Goal: Transaction & Acquisition: Purchase product/service

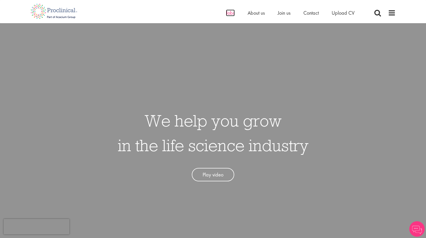
click at [229, 13] on span "Jobs" at bounding box center [230, 13] width 9 height 7
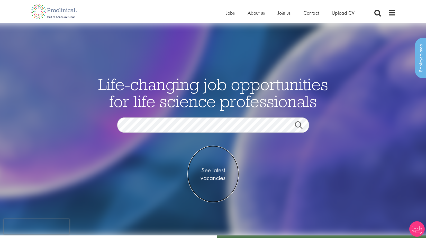
click at [222, 174] on span "See latest vacancies" at bounding box center [212, 173] width 51 height 15
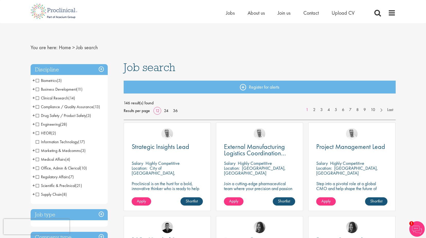
click at [360, 154] on div "Project Management Lead" at bounding box center [351, 149] width 71 height 13
click at [355, 165] on p "Highly Competitive" at bounding box center [347, 163] width 34 height 6
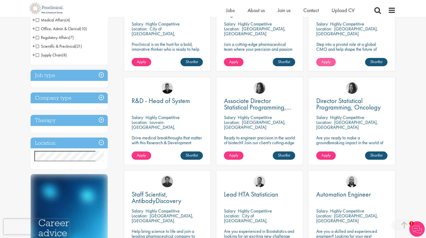
scroll to position [103, 0]
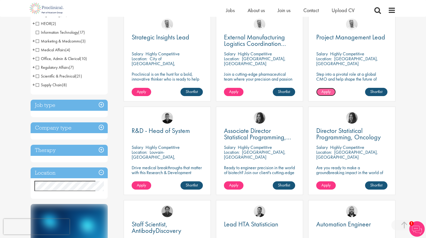
click at [333, 93] on link "Apply" at bounding box center [326, 92] width 20 height 8
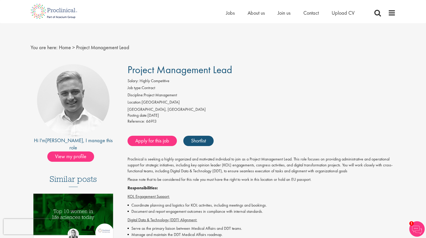
drag, startPoint x: 128, startPoint y: 70, endPoint x: 232, endPoint y: 70, distance: 104.9
click at [232, 70] on h1 "Project Management Lead" at bounding box center [262, 69] width 268 height 11
copy span "Project Management Lead"
click at [130, 57] on div "You are here: Home > Project Management Lead" at bounding box center [213, 42] width 373 height 38
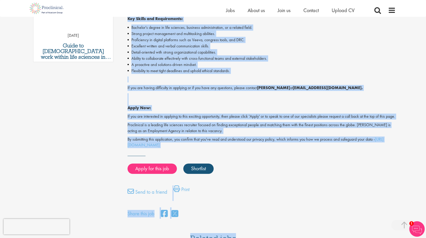
scroll to position [315, 0]
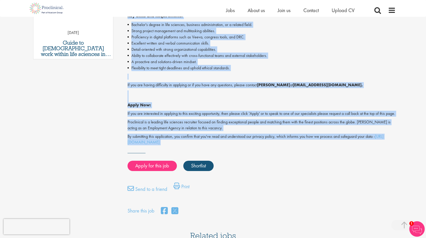
drag, startPoint x: 125, startPoint y: 68, endPoint x: 260, endPoint y: 165, distance: 166.0
copy div "Project Management Lead Salary: Highly Competitive Job type: Contract Disciplin…"
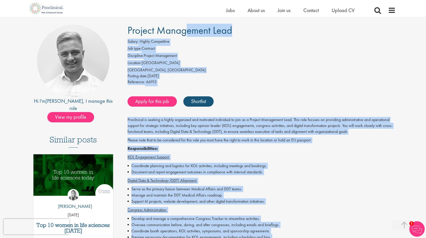
scroll to position [32, 0]
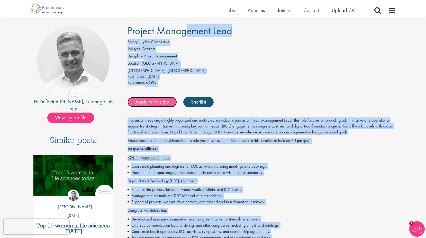
click at [158, 101] on link "Apply for this job" at bounding box center [152, 102] width 49 height 10
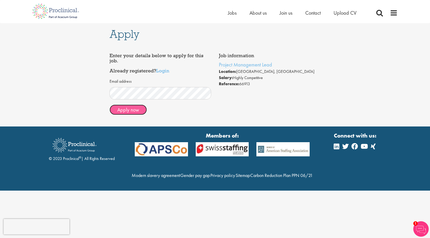
click at [131, 112] on button "Apply now" at bounding box center [128, 109] width 37 height 10
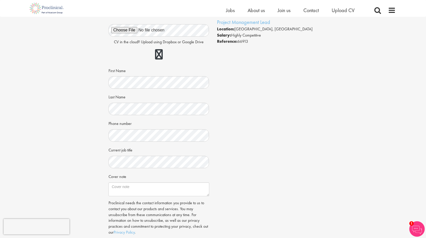
scroll to position [77, 0]
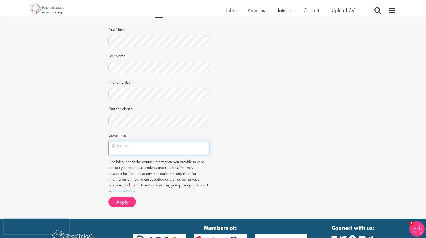
click at [206, 147] on textarea "Cover note" at bounding box center [159, 148] width 101 height 14
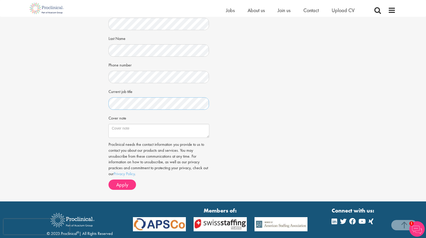
scroll to position [103, 0]
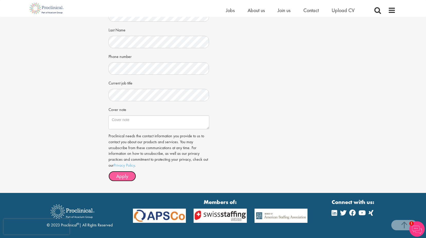
click at [127, 176] on span "Apply" at bounding box center [122, 176] width 12 height 7
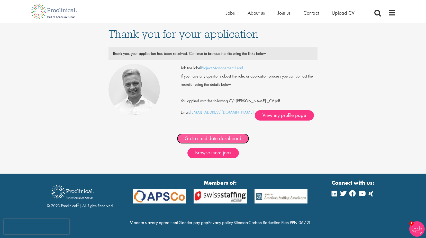
click at [220, 137] on link "Go to candidate dashboard" at bounding box center [213, 138] width 72 height 10
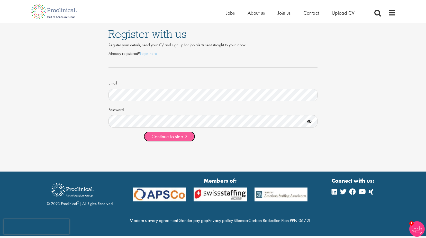
click at [174, 133] on span "Continue to step 2" at bounding box center [169, 136] width 36 height 7
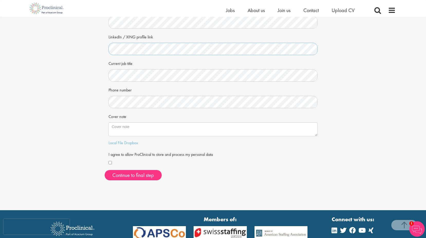
scroll to position [103, 0]
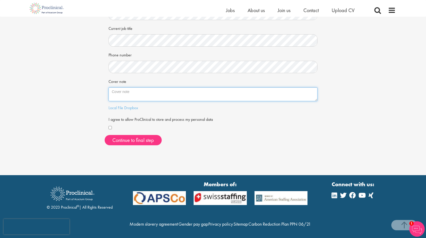
click at [166, 95] on textarea "Cover note" at bounding box center [213, 94] width 209 height 14
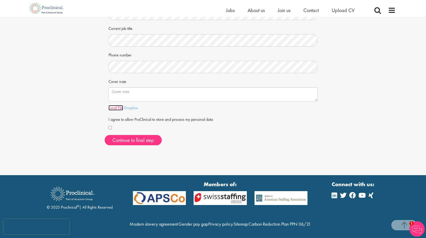
click at [118, 106] on link "Local File" at bounding box center [116, 107] width 15 height 5
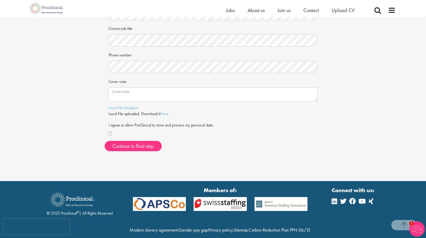
click at [108, 132] on div "First Name Last Name LinkedIn / XING profile link Current job title Phone numbe…" at bounding box center [213, 50] width 217 height 210
click at [143, 148] on button "Continue to final step" at bounding box center [133, 146] width 57 height 10
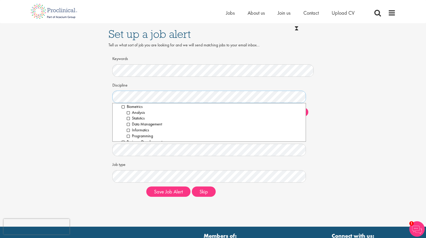
scroll to position [51, 0]
click at [130, 122] on li "Partnering" at bounding box center [214, 122] width 175 height 6
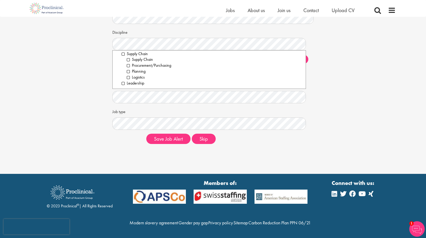
scroll to position [26, 0]
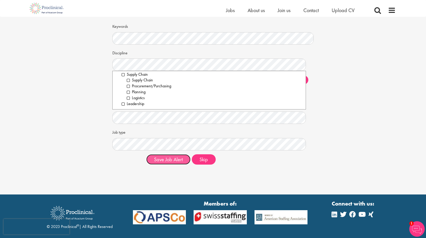
click at [176, 162] on button "Save Job Alert" at bounding box center [168, 159] width 44 height 10
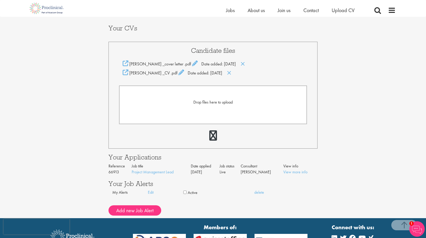
scroll to position [103, 0]
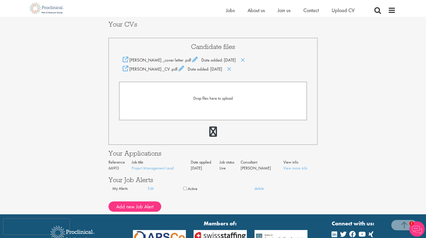
click at [204, 98] on span "Drop files here to upload" at bounding box center [212, 97] width 39 height 5
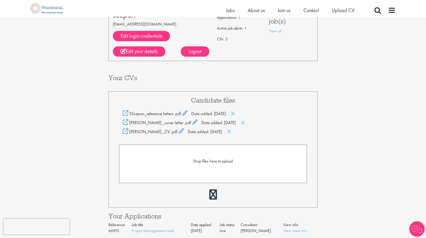
scroll to position [51, 0]
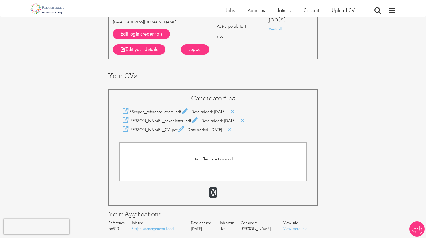
click at [213, 158] on span "Drop files here to upload" at bounding box center [212, 158] width 39 height 5
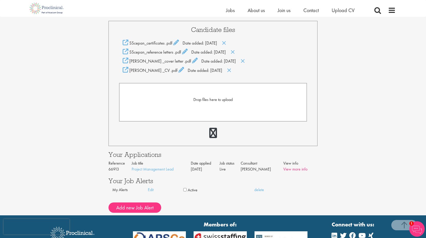
scroll to position [129, 0]
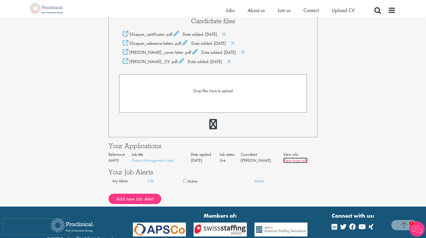
click at [299, 161] on link "View more info" at bounding box center [295, 159] width 24 height 5
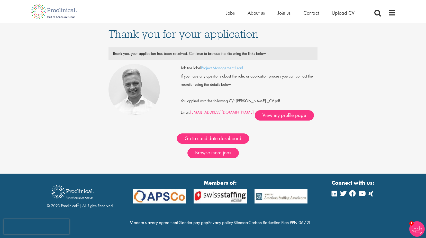
drag, startPoint x: 191, startPoint y: 111, endPoint x: 226, endPoint y: 111, distance: 35.0
click at [226, 111] on div "Job title label Project Management Lead If you have any questions about the rol…" at bounding box center [249, 92] width 137 height 57
copy div "[EMAIL_ADDRESS][DOMAIN_NAME]"
click at [255, 117] on link "View my profile page" at bounding box center [284, 115] width 59 height 10
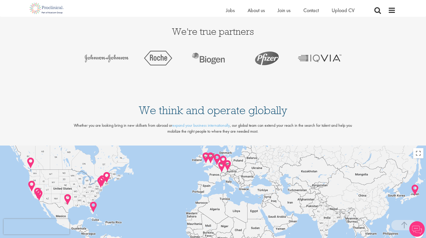
scroll to position [1056, 0]
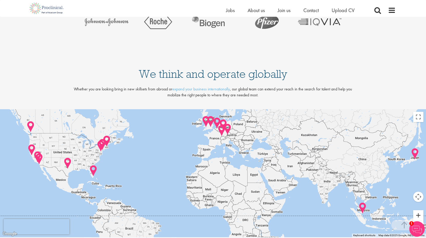
click at [417, 216] on button "Zoom in" at bounding box center [418, 215] width 10 height 10
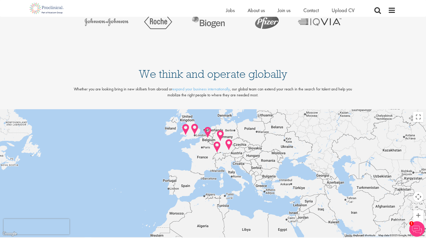
drag, startPoint x: 320, startPoint y: 161, endPoint x: 306, endPoint y: 215, distance: 55.7
click at [306, 215] on div at bounding box center [213, 173] width 426 height 128
click at [217, 144] on img at bounding box center [217, 147] width 8 height 12
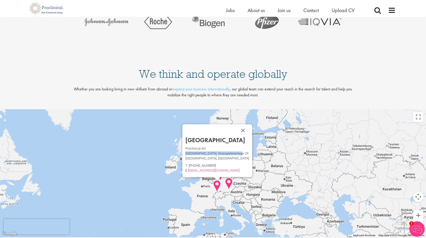
drag, startPoint x: 189, startPoint y: 153, endPoint x: 241, endPoint y: 154, distance: 52.0
click at [241, 154] on p "Grosspeter Tower, Grosspeteranlage 29" at bounding box center [217, 153] width 64 height 2
copy p "Grosspeter Tower, Grosspeteranlage"
click at [230, 11] on span "Jobs" at bounding box center [230, 10] width 9 height 7
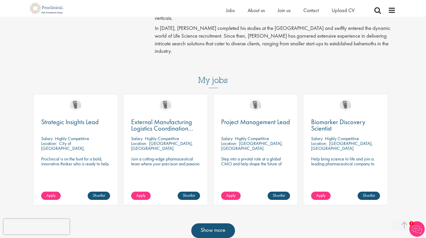
scroll to position [206, 0]
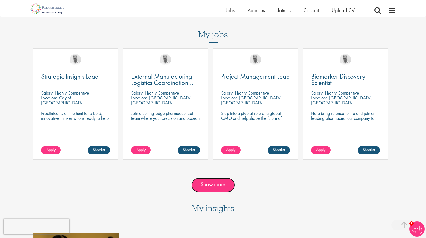
click at [215, 177] on link "Show more" at bounding box center [213, 184] width 44 height 14
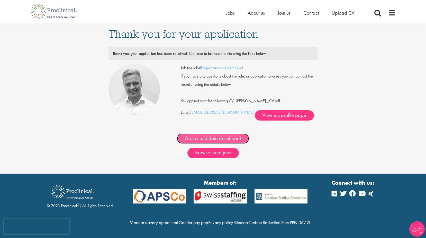
click at [214, 138] on link "Go to candidate dashboard" at bounding box center [213, 138] width 72 height 10
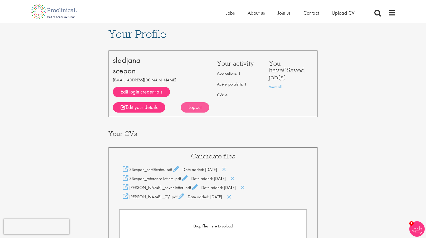
click at [196, 110] on div "Logout" at bounding box center [195, 107] width 29 height 10
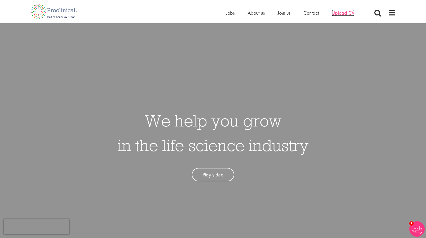
click at [341, 14] on span "Upload CV" at bounding box center [343, 13] width 23 height 7
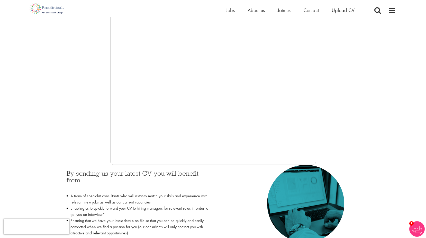
scroll to position [26, 0]
